Goal: Share content

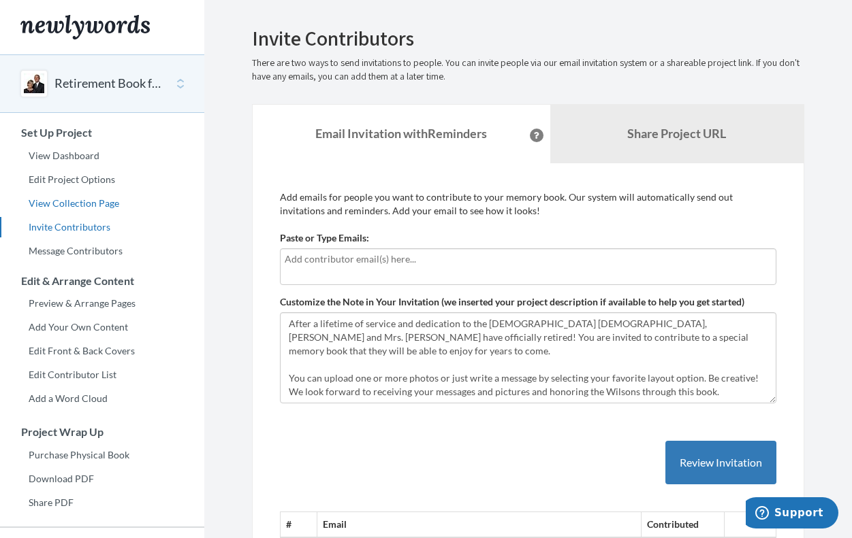
click at [56, 206] on link "View Collection Page" at bounding box center [102, 203] width 204 height 20
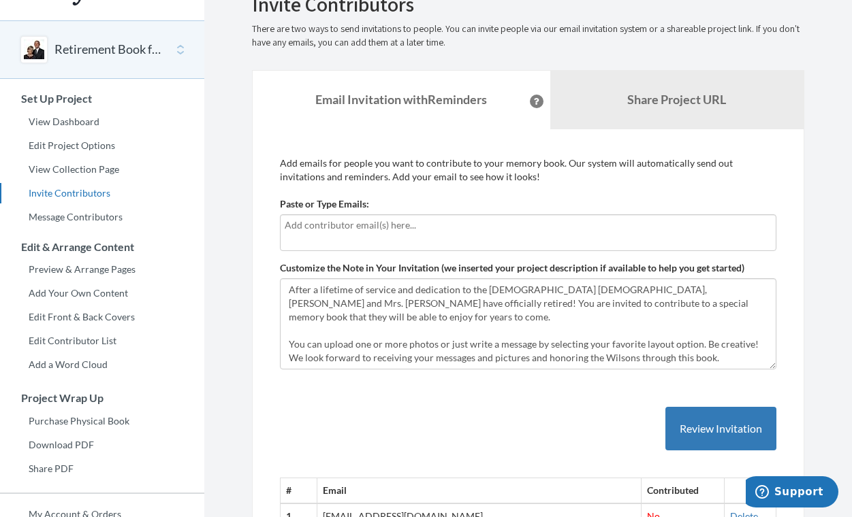
scroll to position [16, 0]
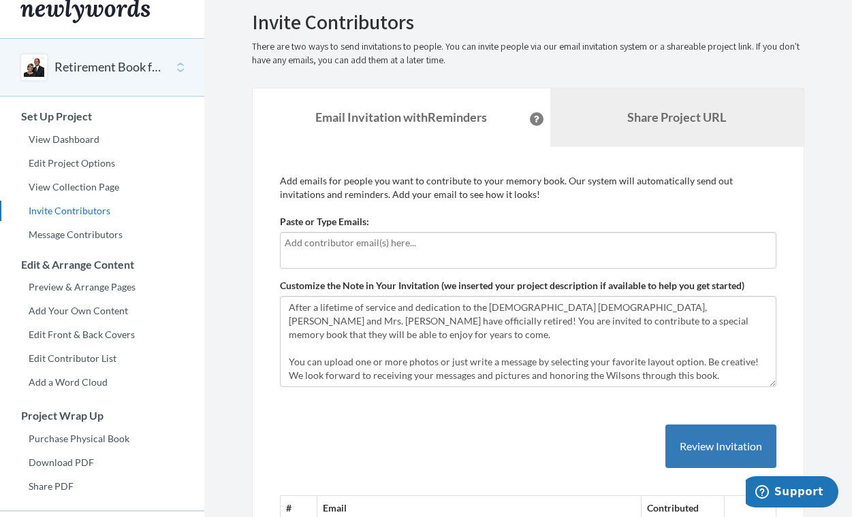
click at [651, 115] on b "Share Project URL" at bounding box center [676, 117] width 99 height 15
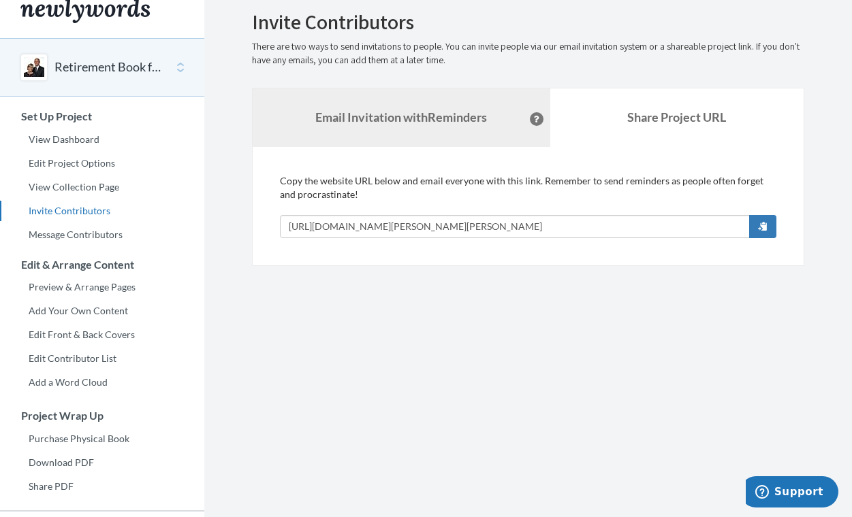
click at [406, 127] on link "Email Invitation with Reminders" at bounding box center [401, 117] width 297 height 59
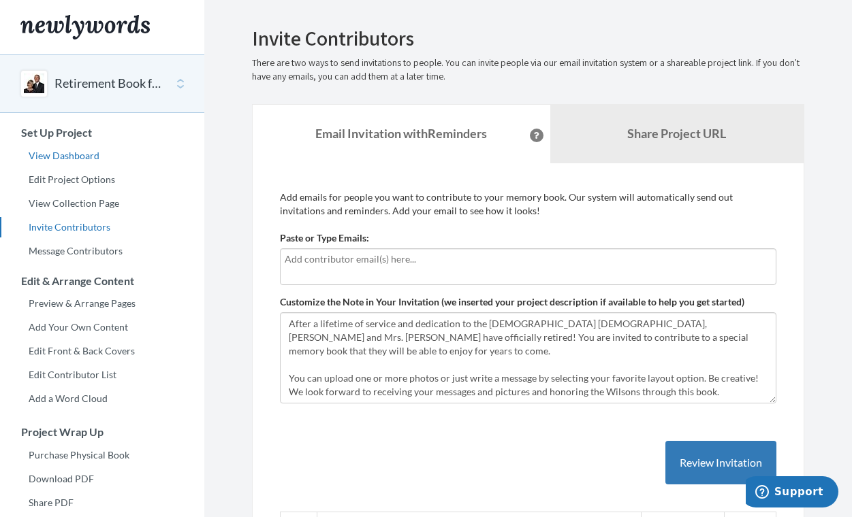
scroll to position [0, 0]
click at [63, 156] on link "View Dashboard" at bounding box center [102, 156] width 204 height 20
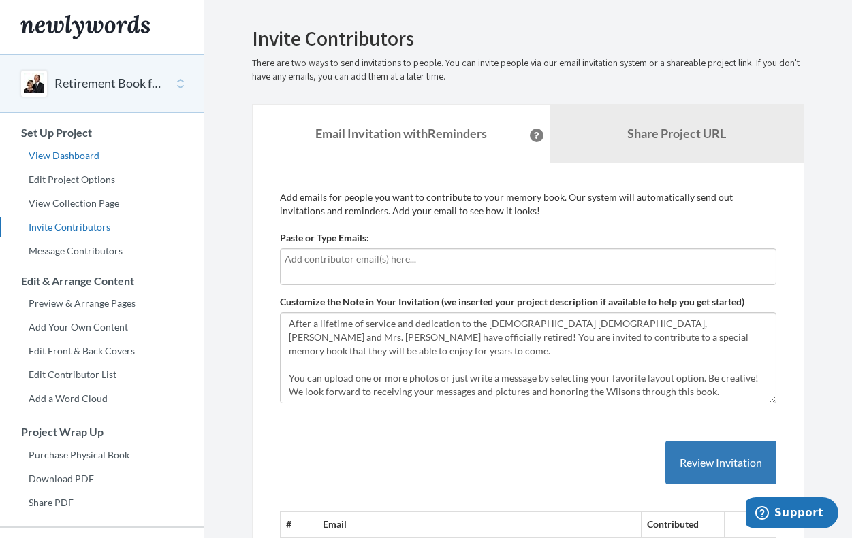
click at [55, 158] on link "View Dashboard" at bounding box center [102, 156] width 204 height 20
